Goal: Find specific page/section: Locate a particular part of the current website

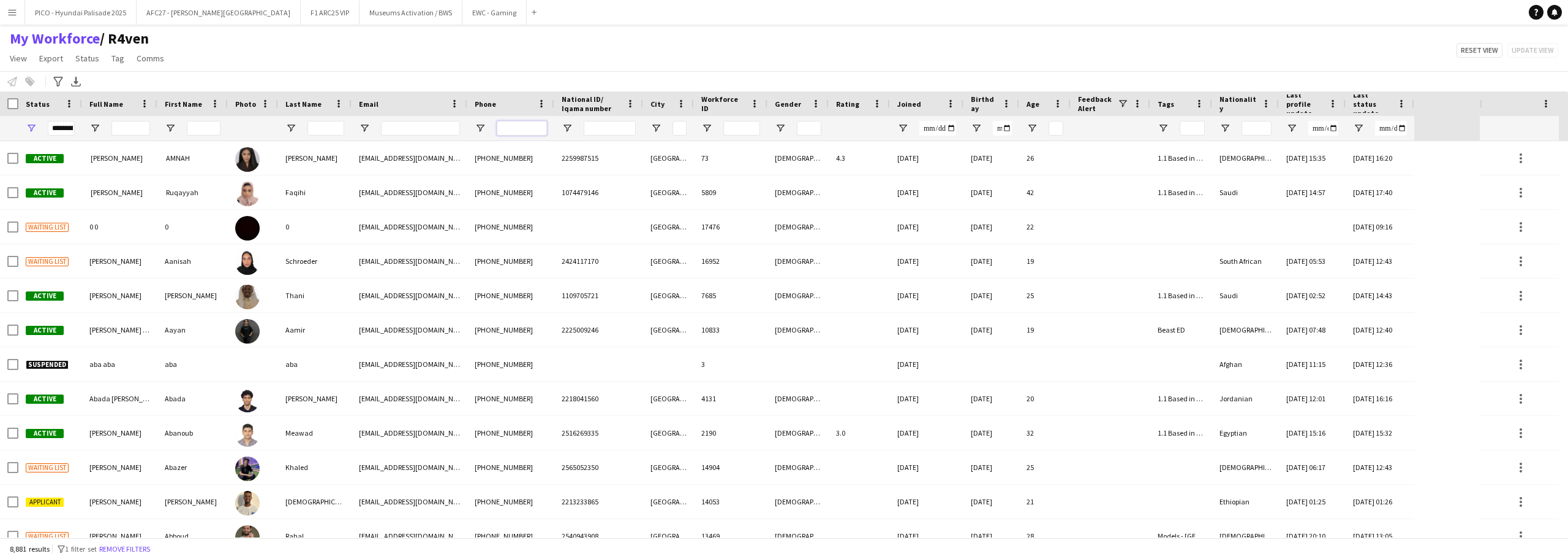
click at [504, 126] on input "Phone Filter Input" at bounding box center [522, 128] width 50 height 15
paste input "**********"
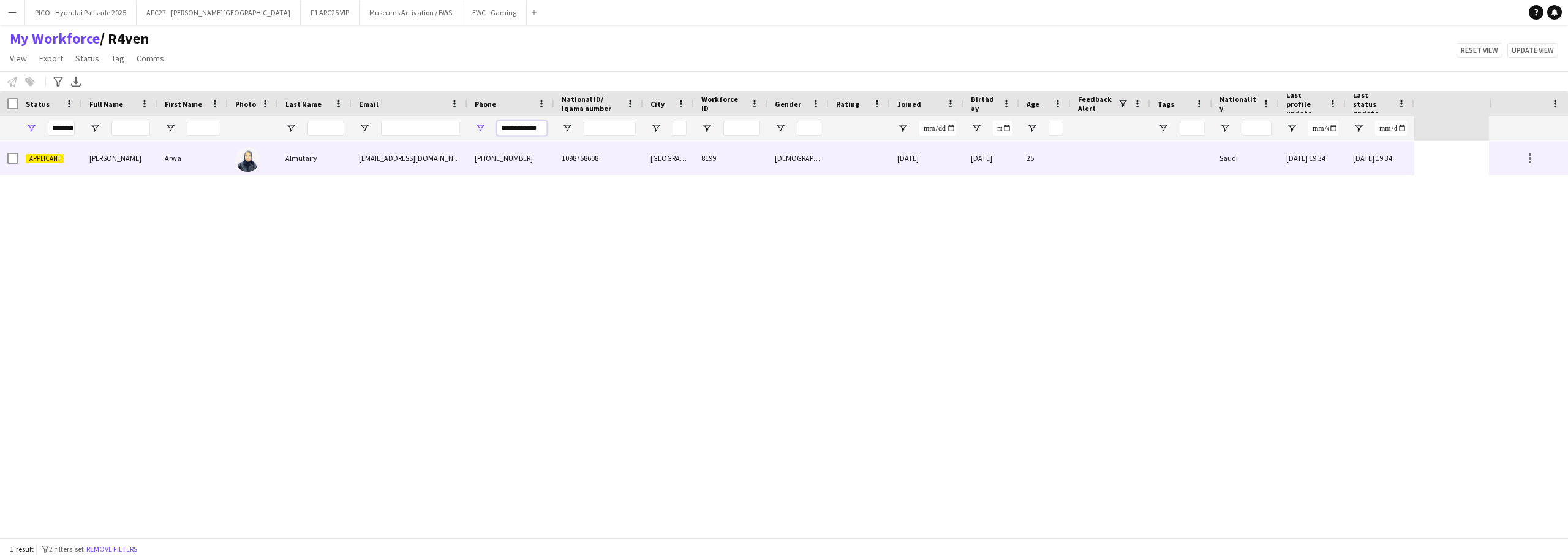
type input "**********"
click at [517, 171] on div "[PHONE_NUMBER]" at bounding box center [511, 158] width 87 height 33
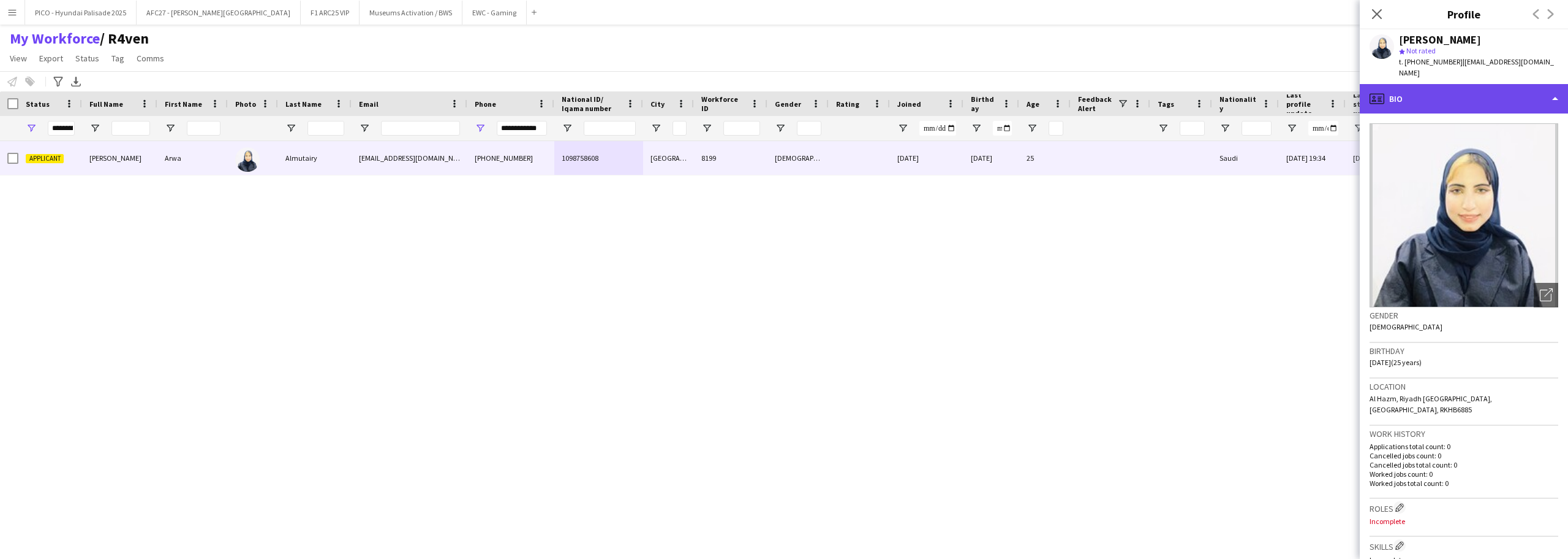
click at [1457, 88] on div "profile Bio" at bounding box center [1464, 98] width 209 height 30
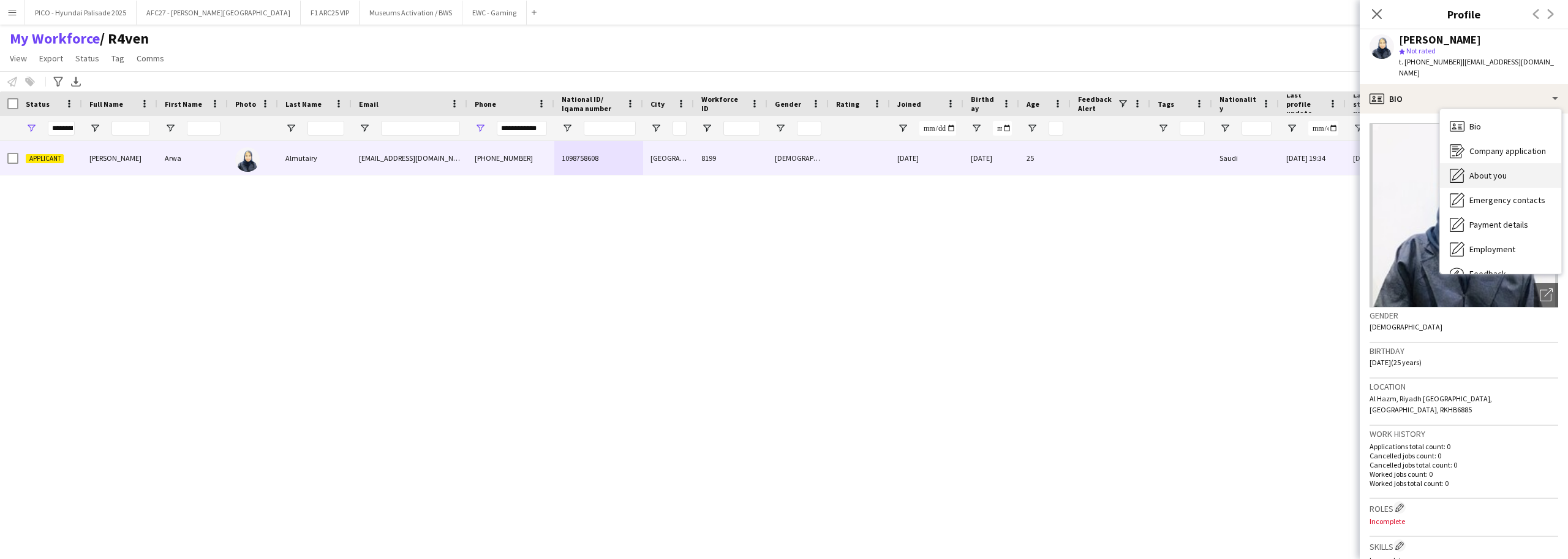
click at [1482, 170] on span "About you" at bounding box center [1488, 176] width 37 height 11
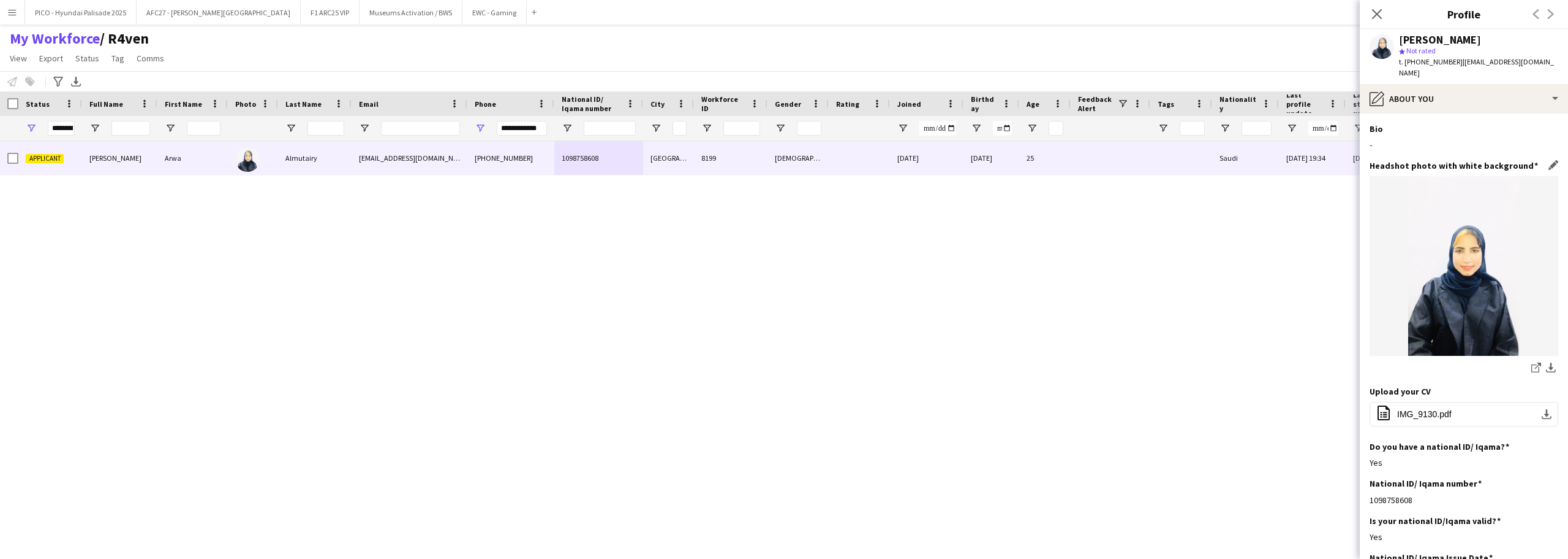
click at [1481, 160] on h3 "Headshot photo with white background" at bounding box center [1454, 165] width 169 height 11
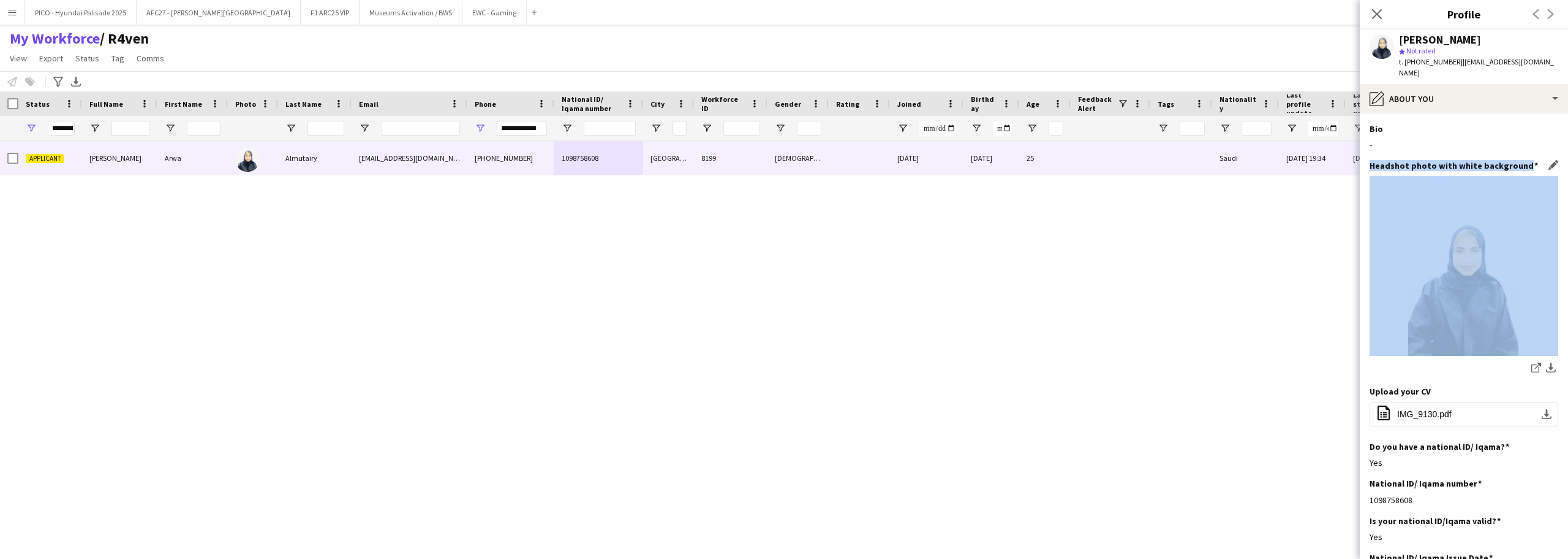
click at [1481, 160] on h3 "Headshot photo with white background" at bounding box center [1454, 165] width 169 height 11
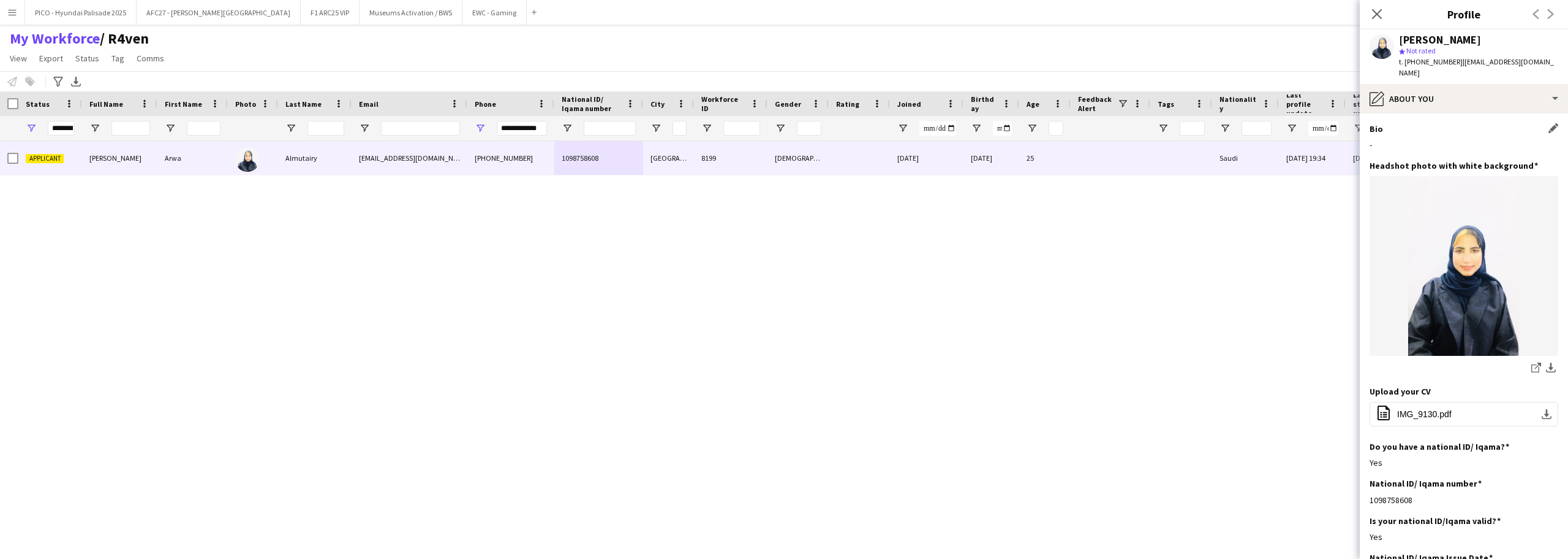
click at [1482, 139] on div "-" at bounding box center [1463, 145] width 188 height 11
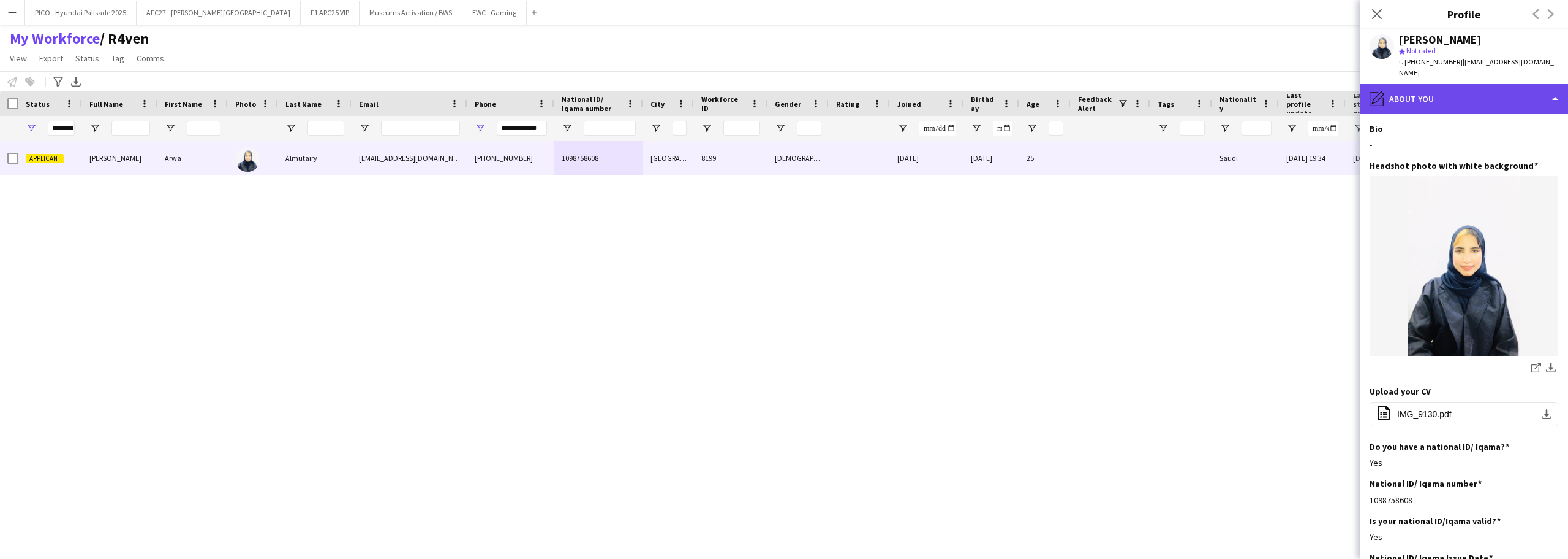
click at [1437, 99] on div "pencil4 About you" at bounding box center [1464, 98] width 209 height 30
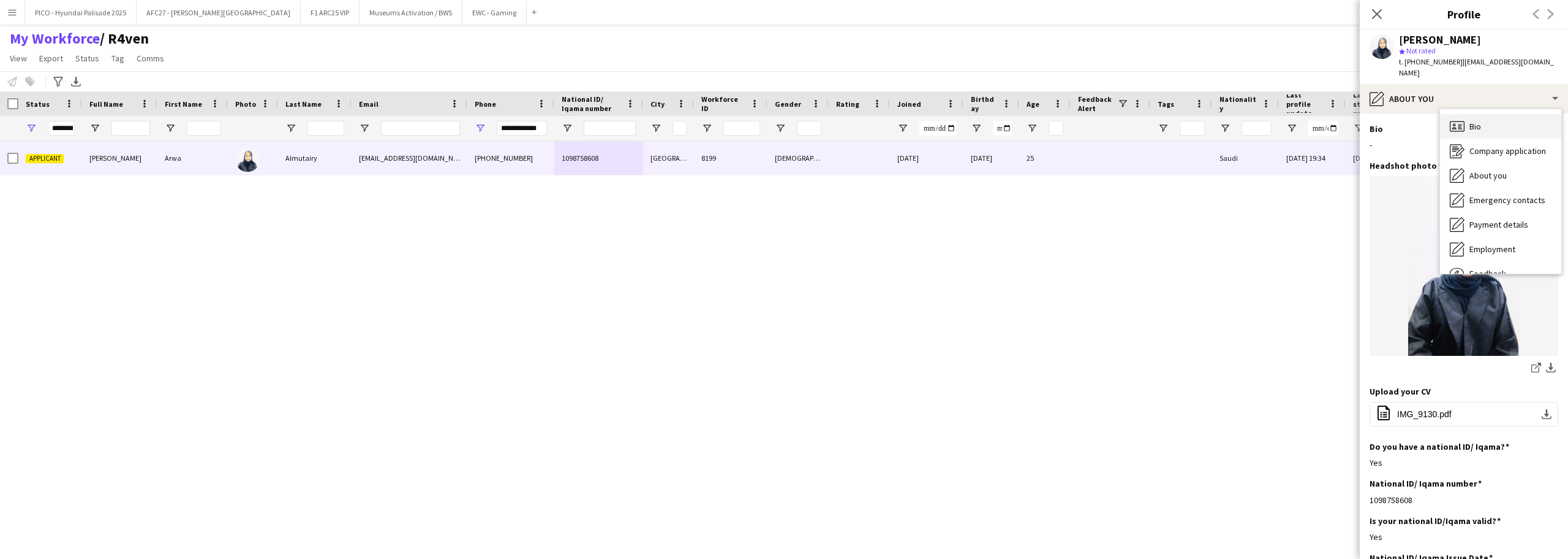
click at [1467, 118] on div "Bio Bio" at bounding box center [1500, 126] width 122 height 24
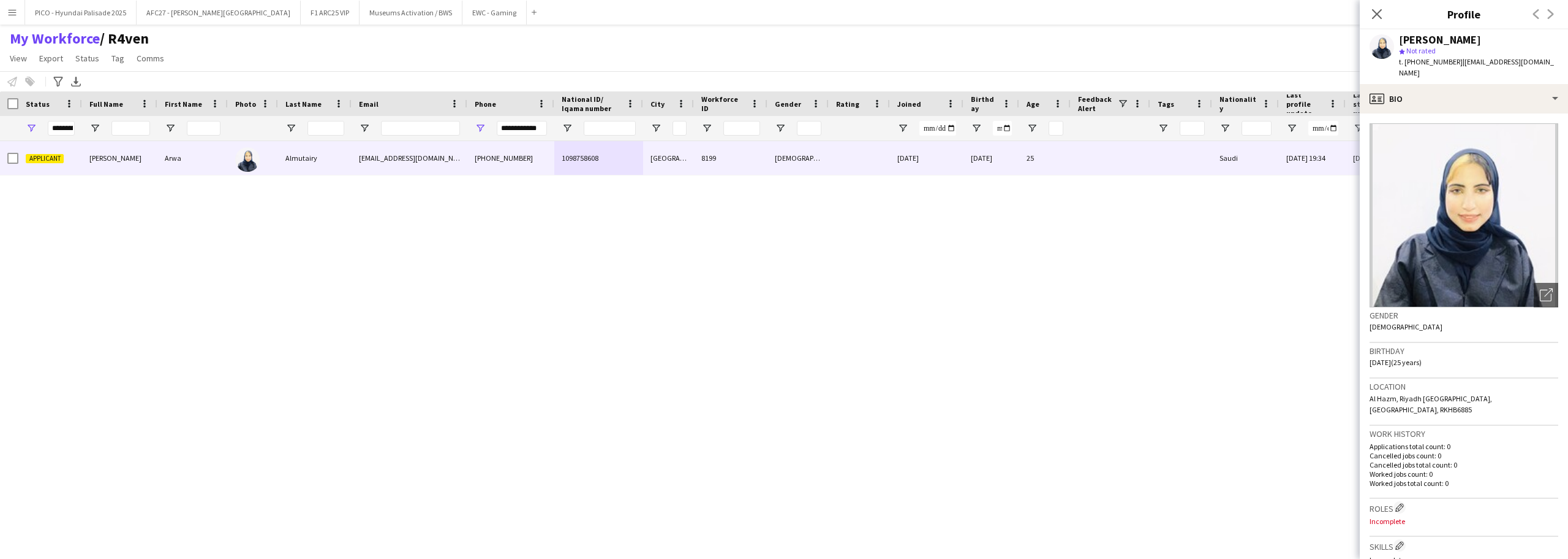
click at [1534, 270] on img at bounding box center [1463, 215] width 188 height 184
click at [1540, 288] on icon "Open photos pop-in" at bounding box center [1547, 294] width 13 height 13
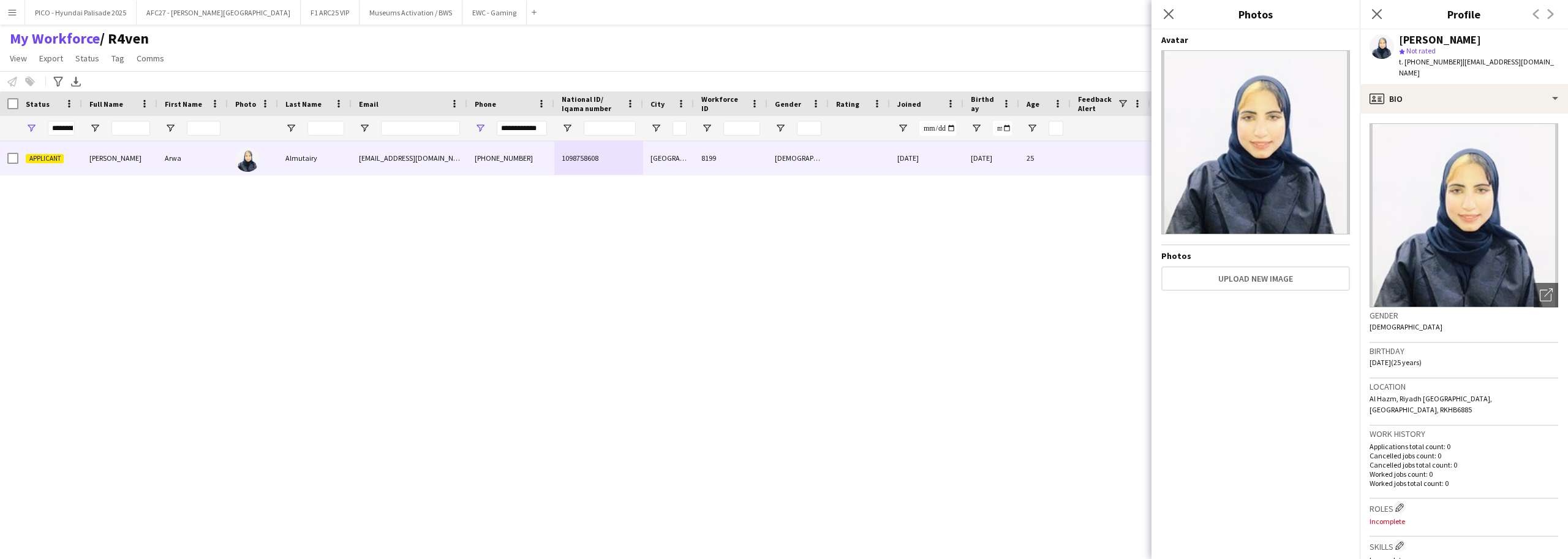
click at [1486, 362] on div "Birthday [DEMOGRAPHIC_DATA] (25 years)" at bounding box center [1463, 360] width 188 height 35
